Goal: Check status

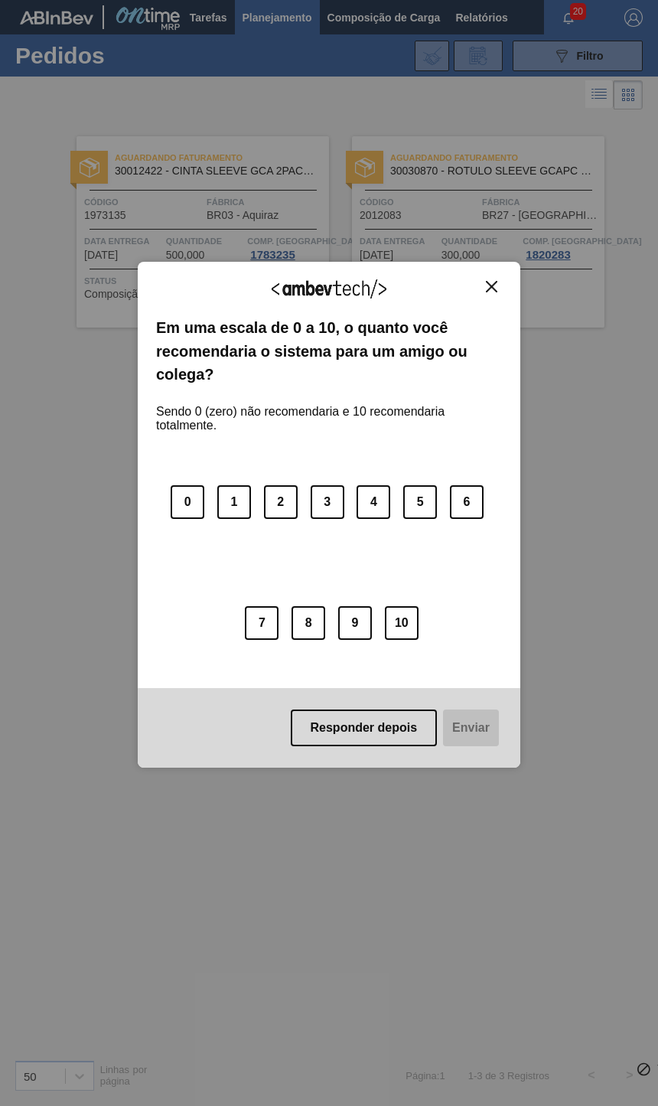
click at [484, 295] on div "Agradecemos seu feedback!" at bounding box center [329, 298] width 346 height 36
click at [485, 295] on div "Agradecemos seu feedback!" at bounding box center [329, 298] width 346 height 36
click at [497, 290] on img "Close" at bounding box center [491, 286] width 11 height 11
click at [491, 282] on img "Close" at bounding box center [491, 286] width 11 height 11
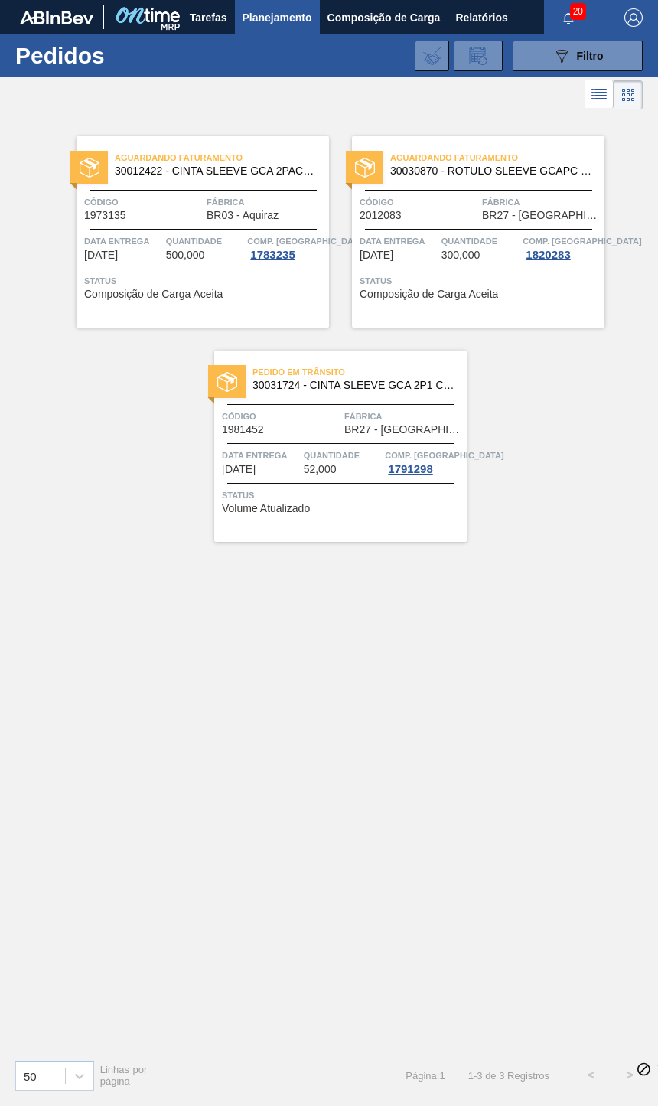
click at [536, 258] on span "1820283" at bounding box center [548, 255] width 51 height 12
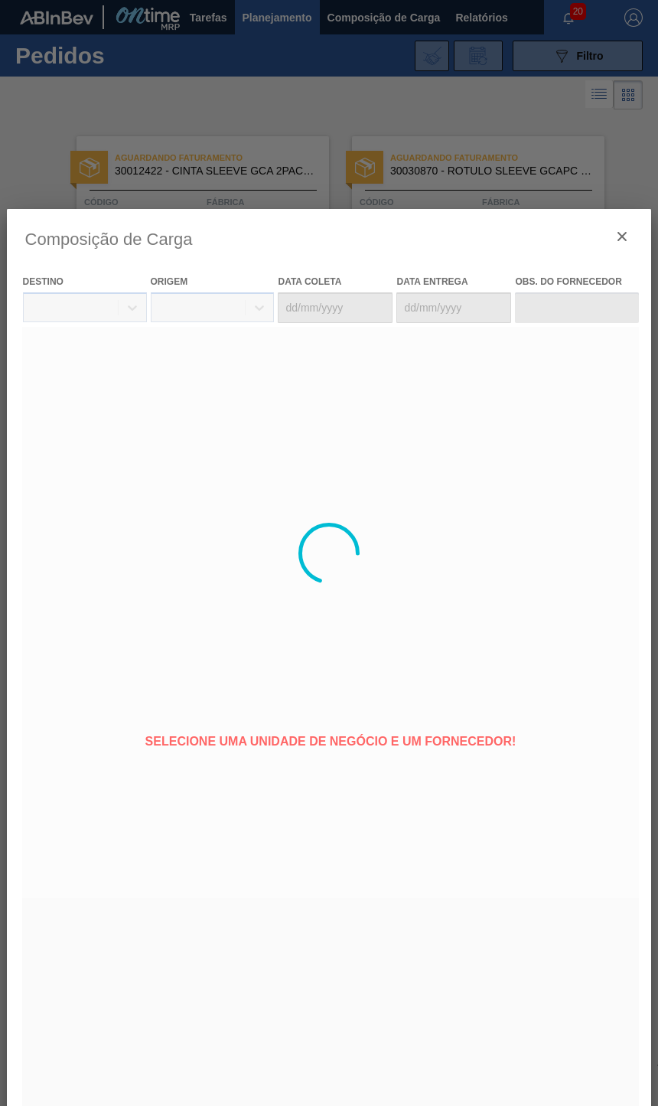
type coleta "[DATE]"
type entrega "[DATE]"
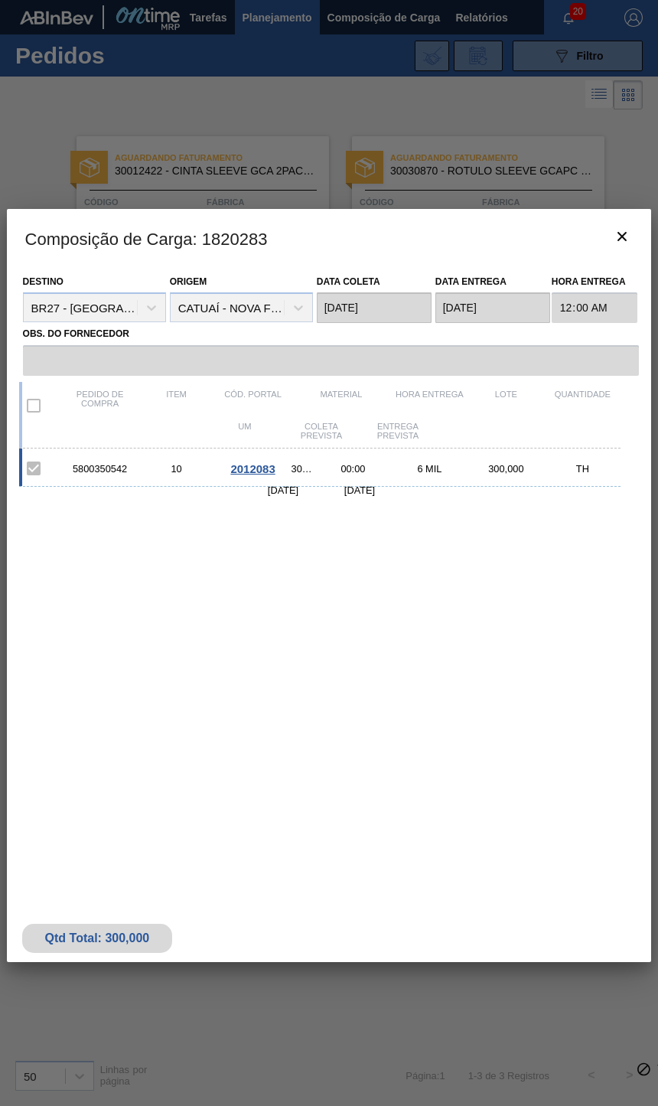
click at [609, 238] on button "botão de ícone" at bounding box center [622, 238] width 37 height 37
